Goal: Information Seeking & Learning: Learn about a topic

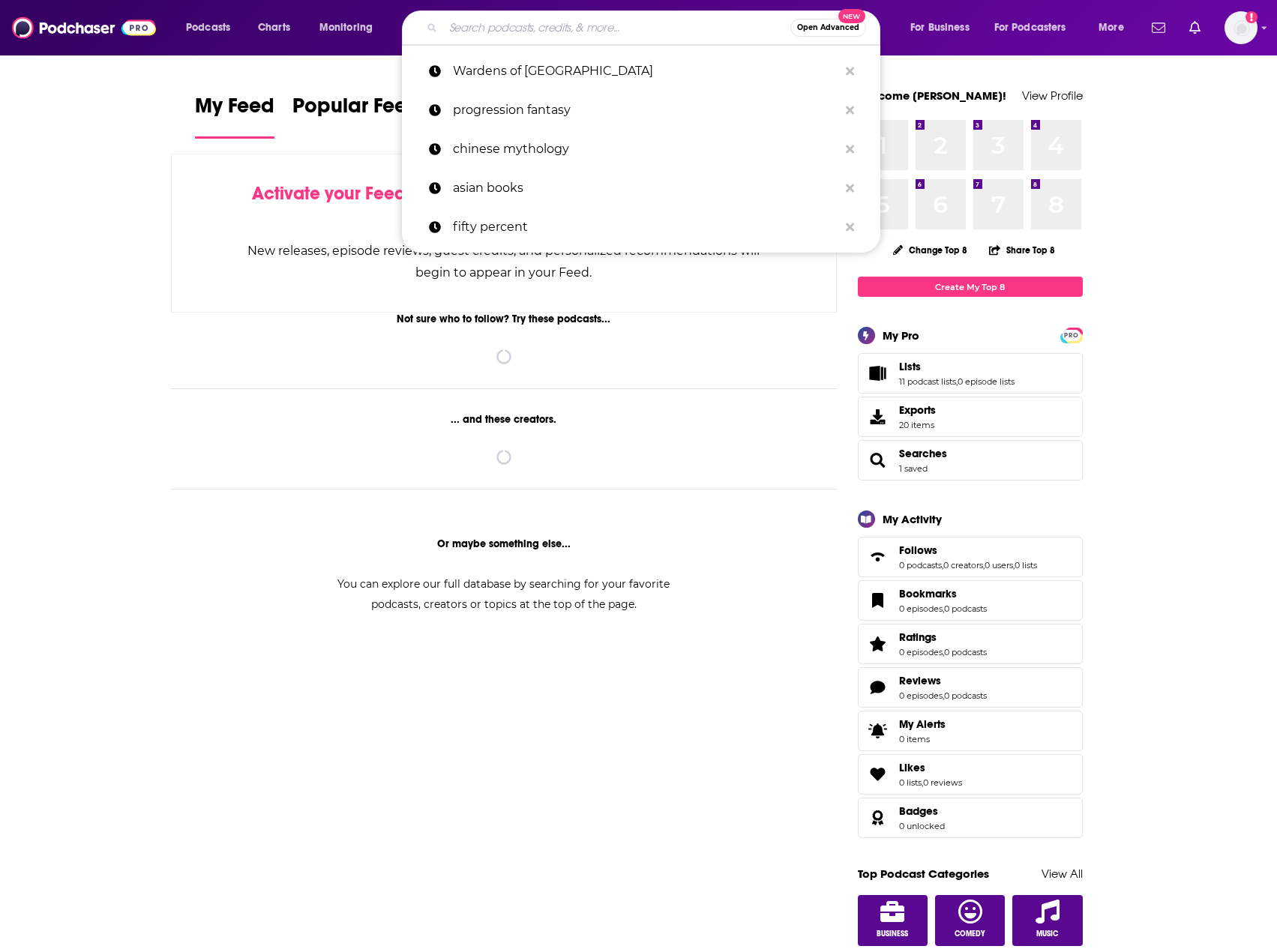
click at [607, 33] on input "Search podcasts, credits, & more..." at bounding box center [616, 27] width 347 height 24
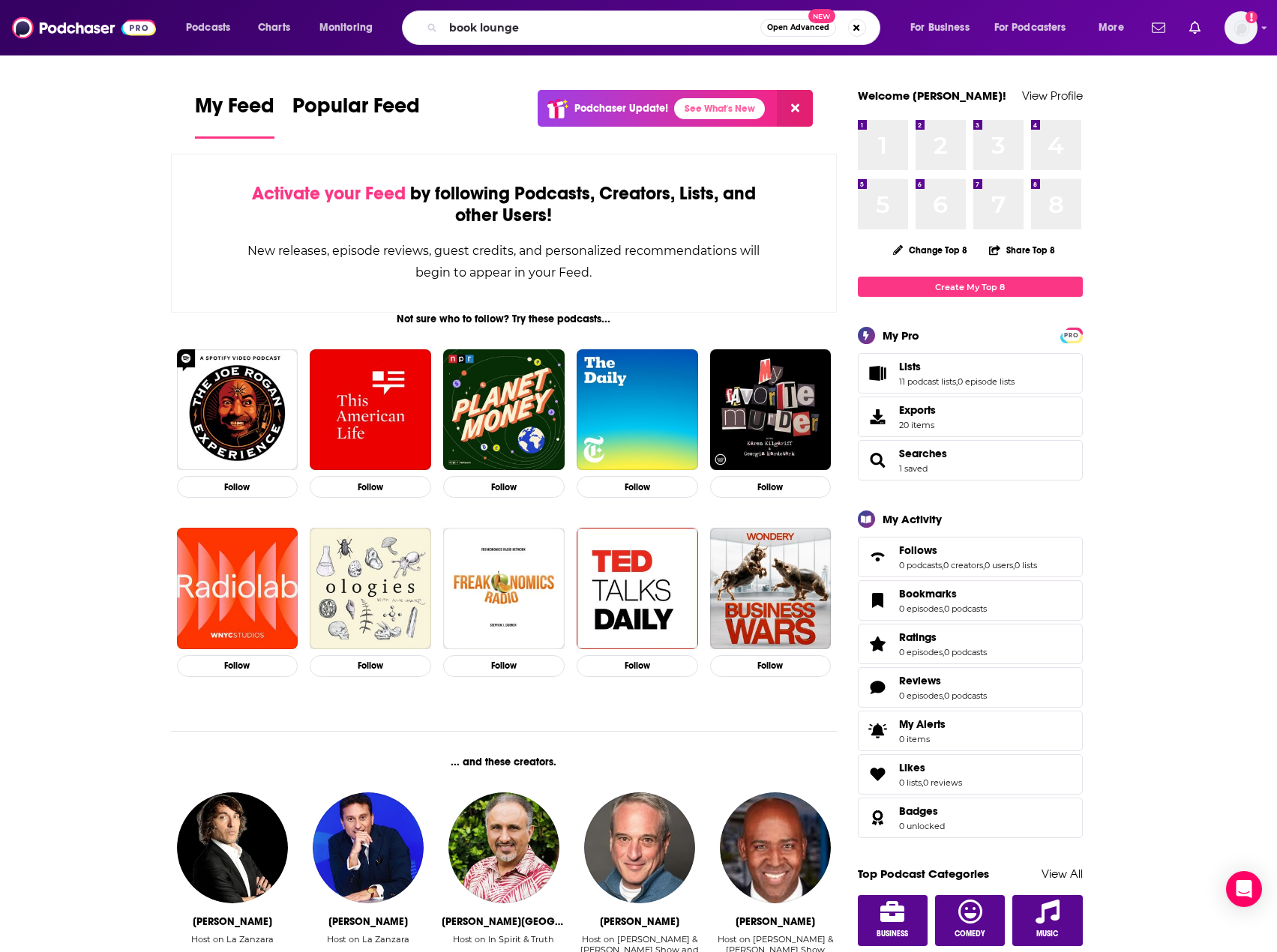
click at [591, 33] on input "book lounge" at bounding box center [601, 27] width 317 height 24
type input "book lounge"
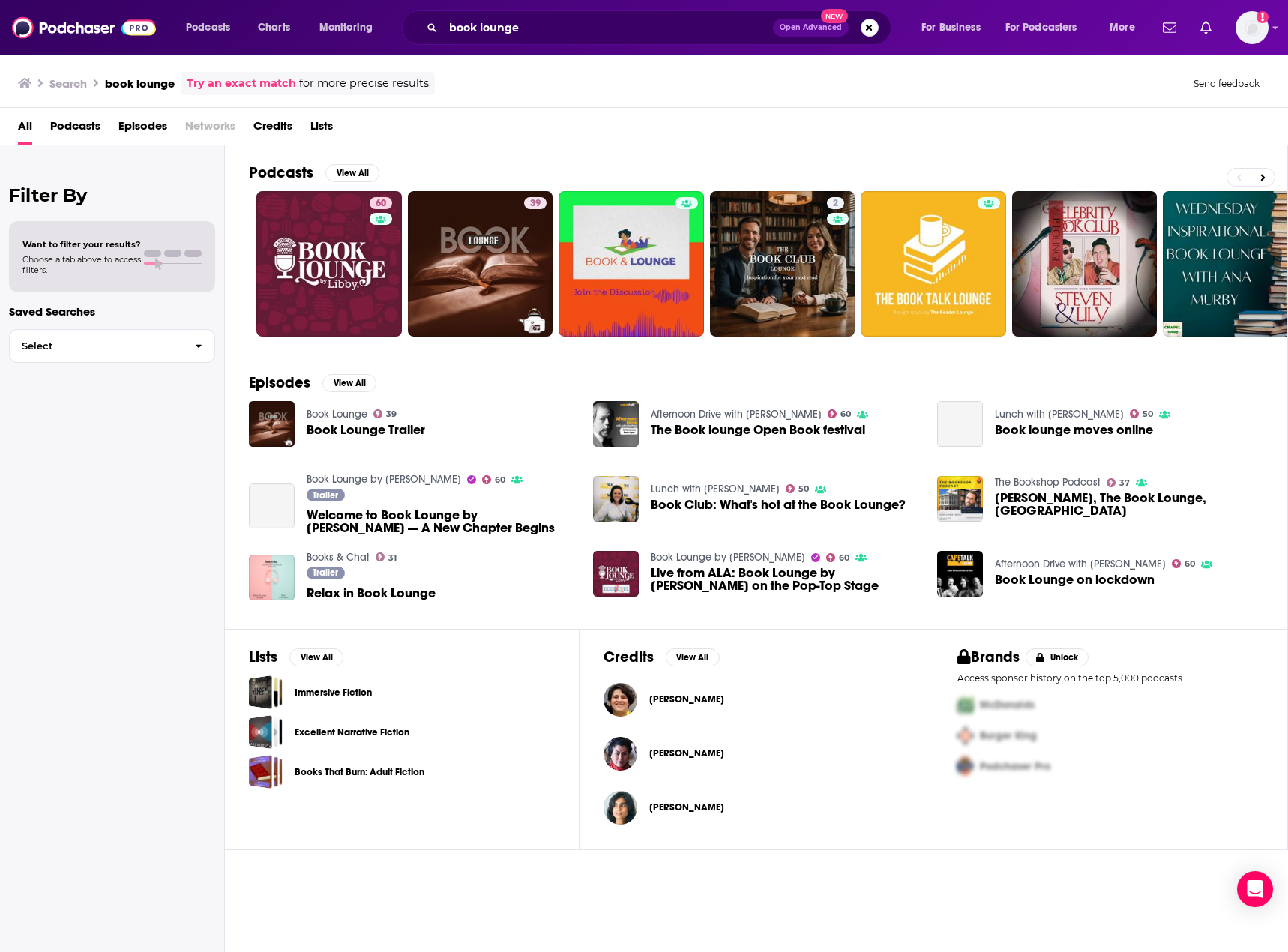
click at [368, 476] on link "Book Lounge by [PERSON_NAME]" at bounding box center [383, 479] width 154 height 12
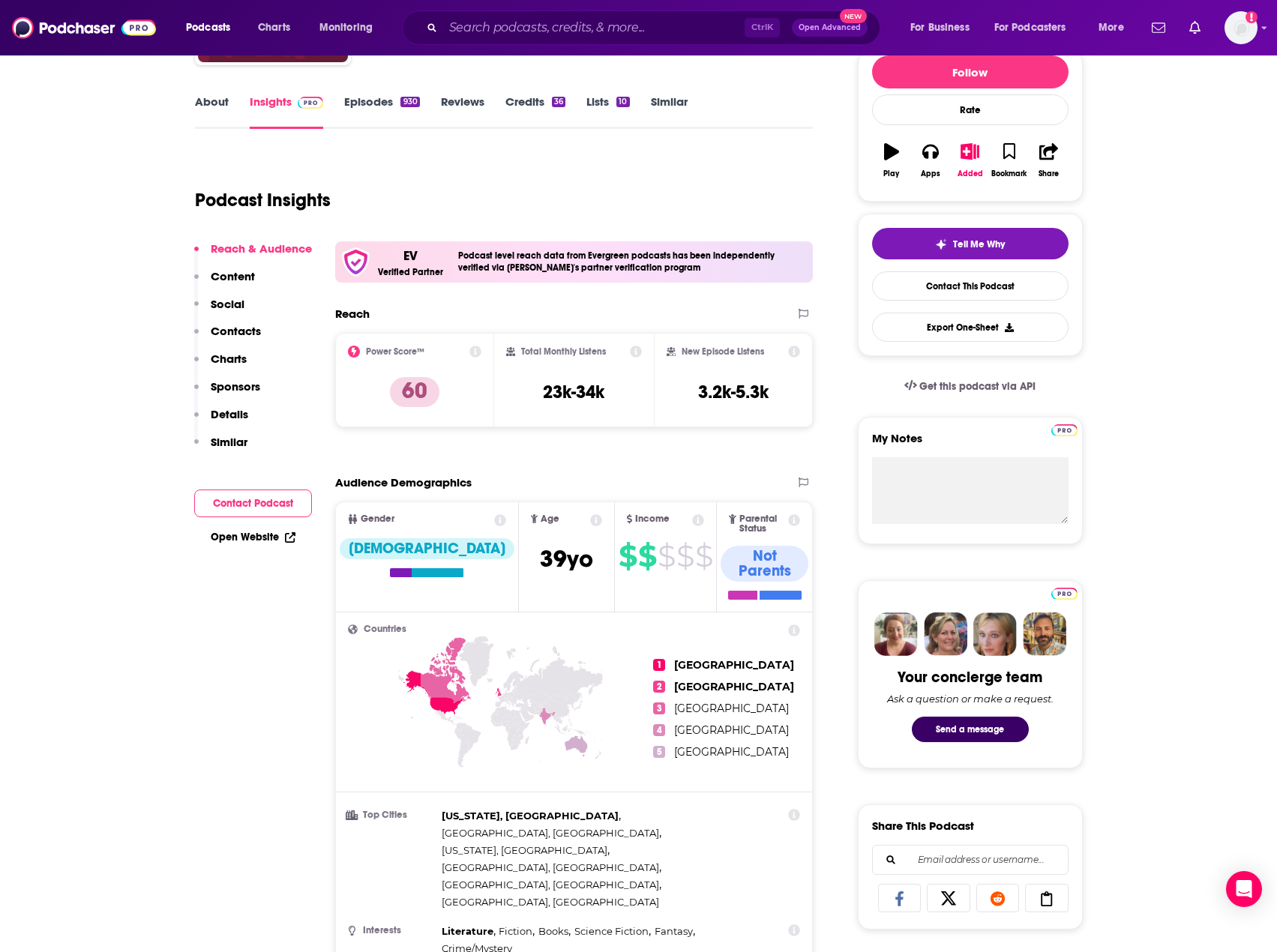
scroll to position [300, 0]
